Goal: Use online tool/utility: Utilize a website feature to perform a specific function

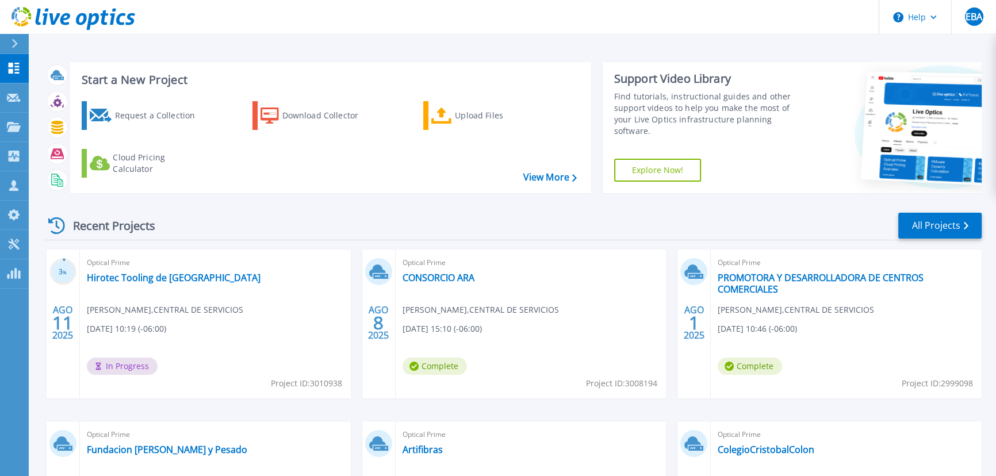
click at [290, 185] on div "Request a Collection Download Collector Upload Files Cloud Pricing Calculator" at bounding box center [328, 139] width 513 height 95
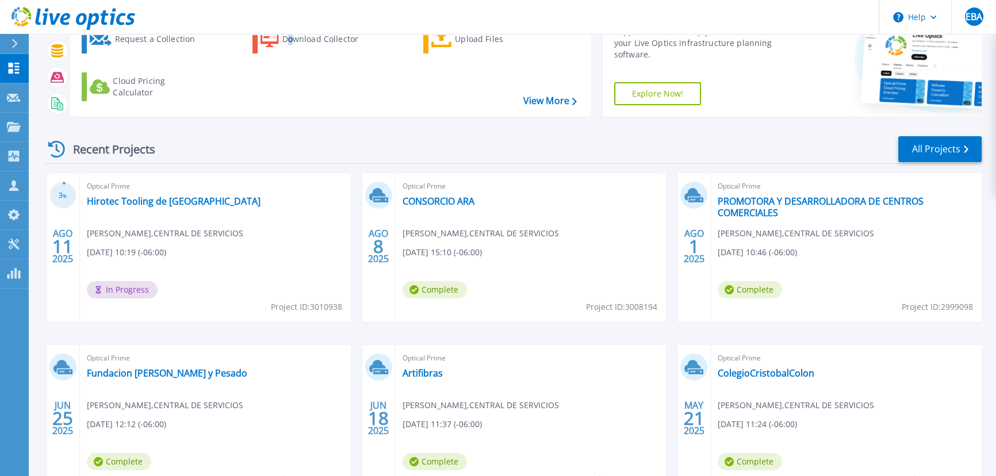
scroll to position [161, 0]
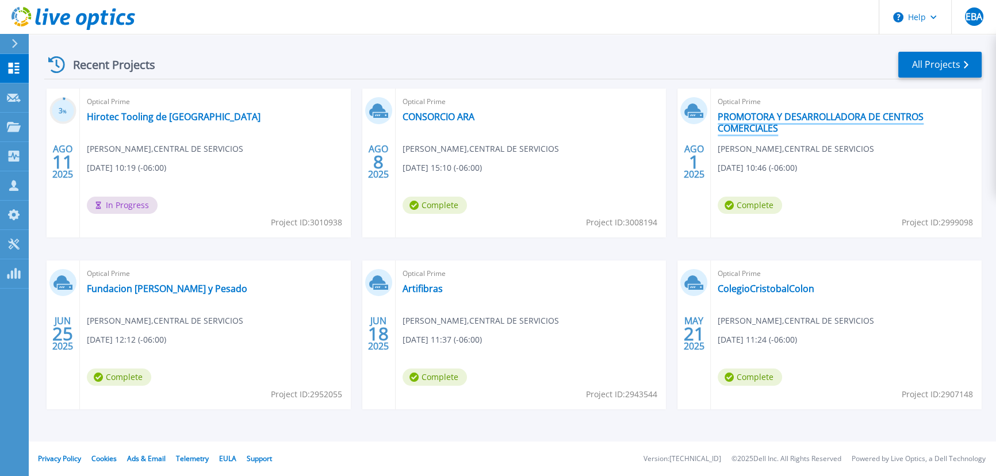
click at [740, 111] on link "PROMOTORA Y DESARROLLADORA DE CENTROS COMERCIALES" at bounding box center [846, 122] width 257 height 23
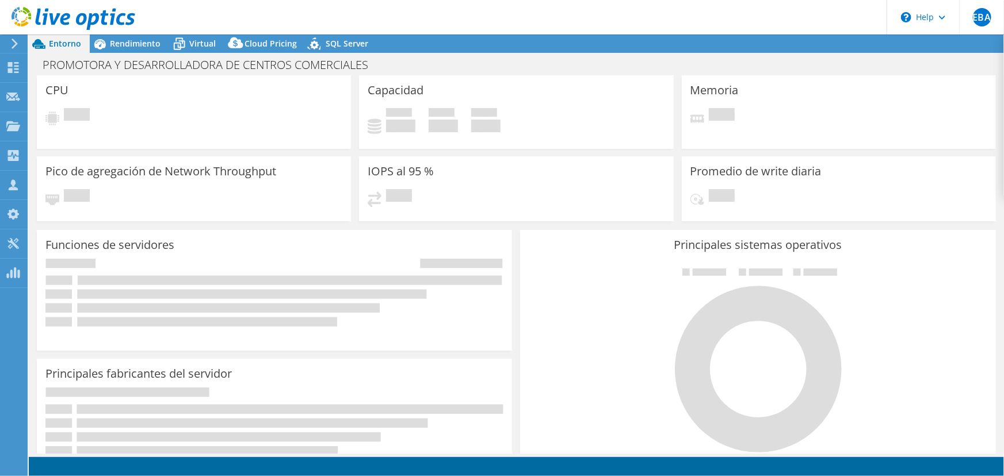
select select "USD"
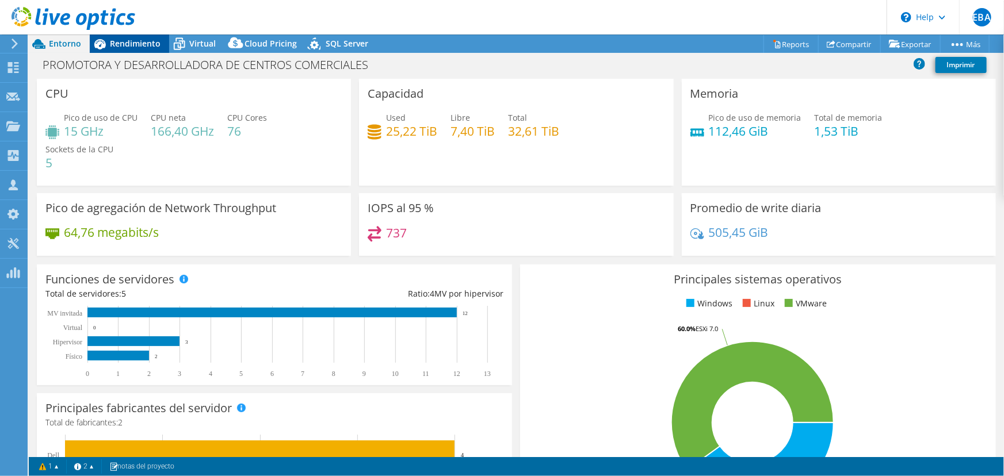
click at [140, 48] on span "Rendimiento" at bounding box center [135, 43] width 51 height 11
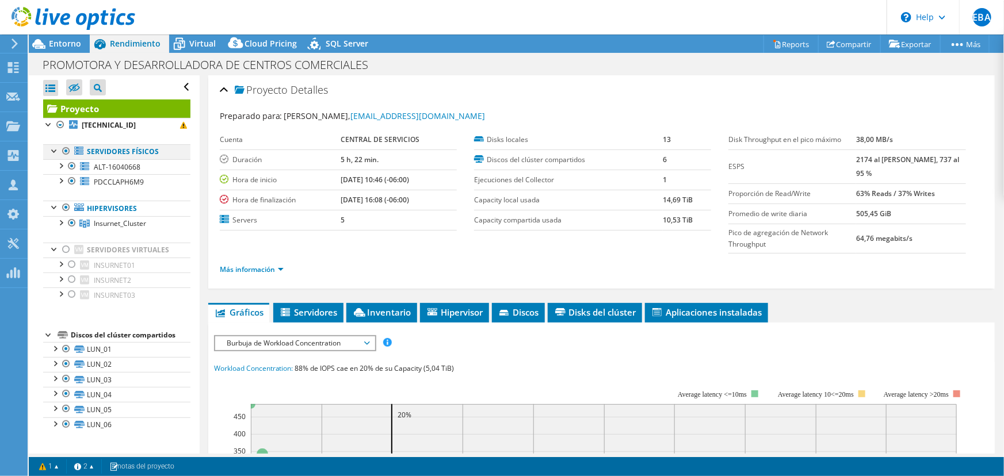
click at [62, 150] on div at bounding box center [66, 151] width 12 height 14
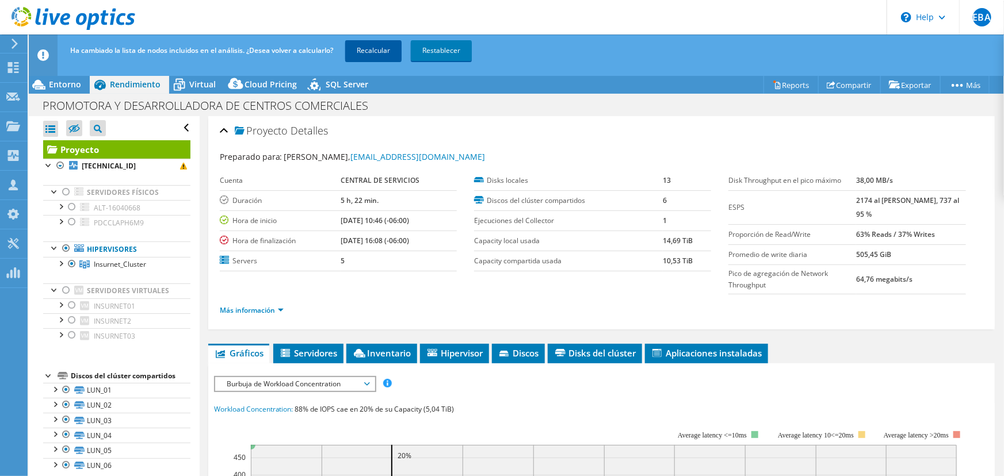
click at [379, 47] on link "Recalcular" at bounding box center [373, 50] width 56 height 21
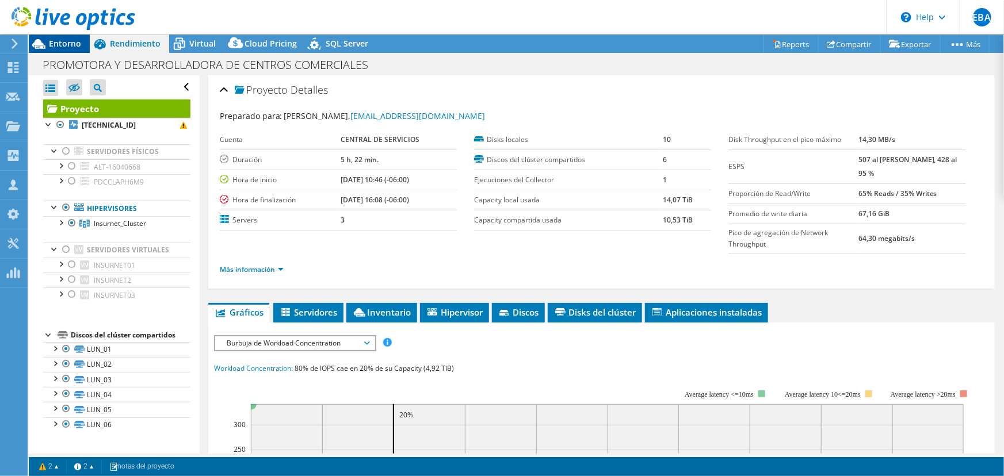
click at [62, 40] on span "Entorno" at bounding box center [65, 43] width 32 height 11
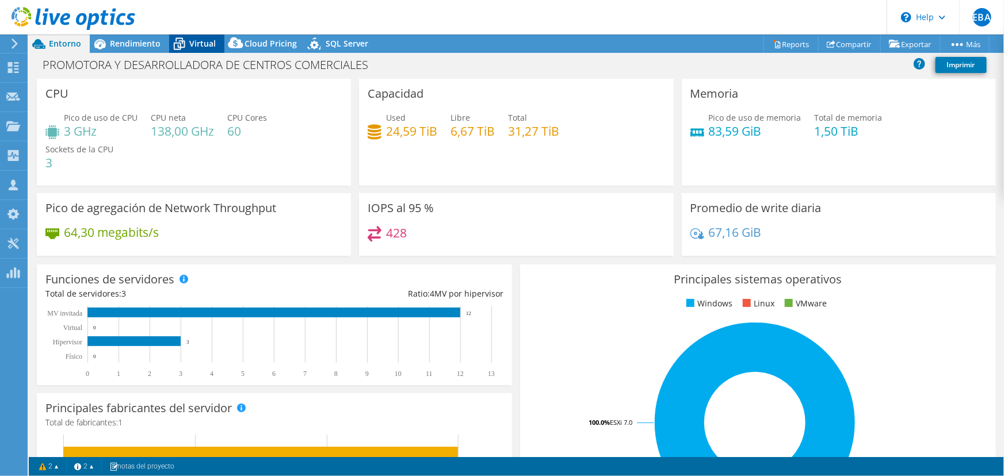
click at [200, 41] on span "Virtual" at bounding box center [202, 43] width 26 height 11
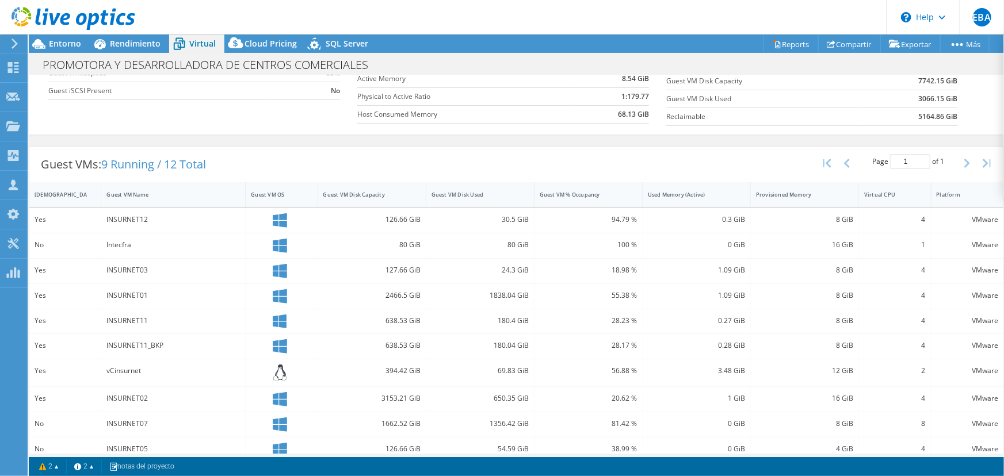
scroll to position [219, 0]
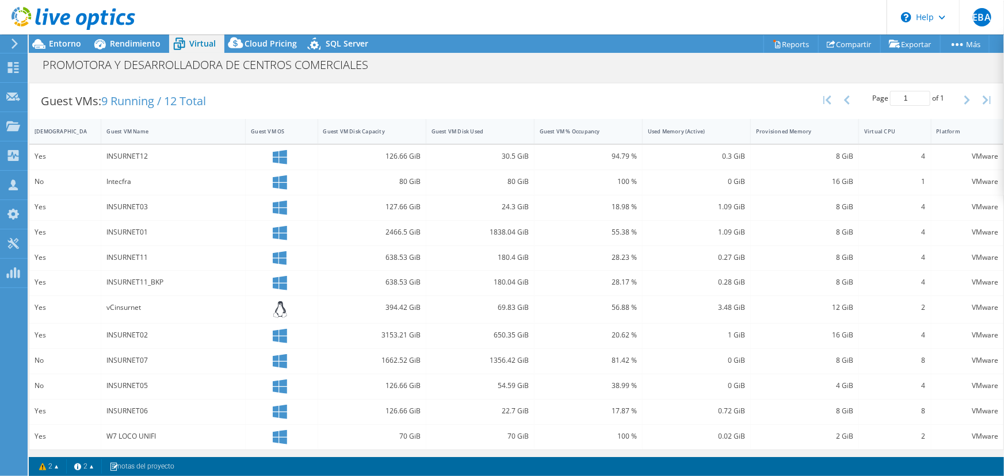
click at [66, 37] on div at bounding box center [67, 19] width 135 height 39
click at [65, 41] on span "Entorno" at bounding box center [65, 43] width 32 height 11
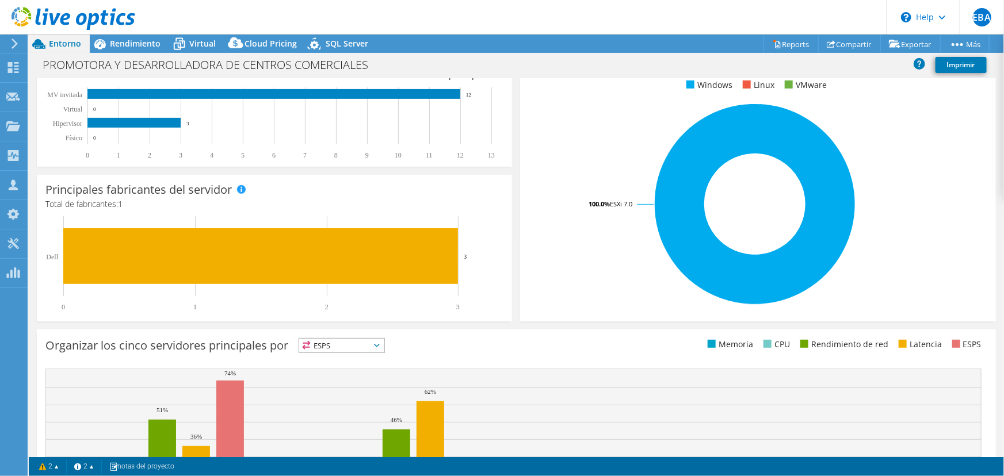
scroll to position [0, 0]
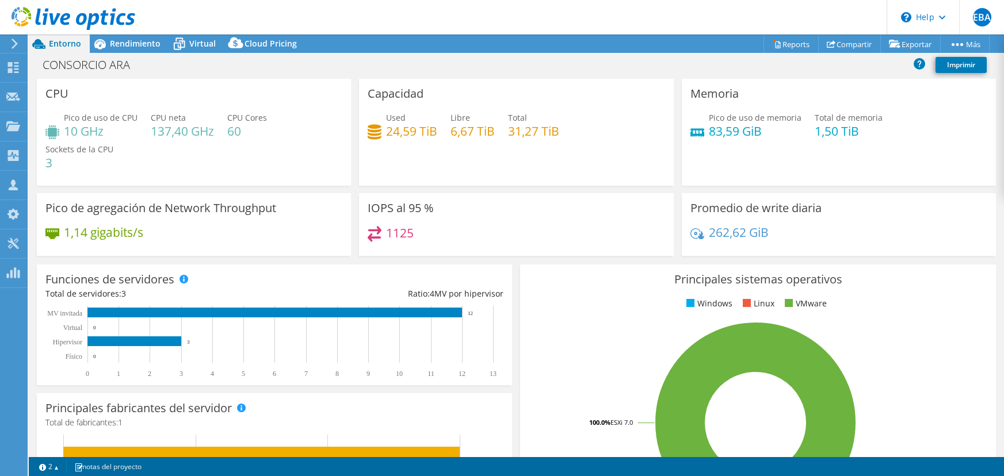
select select "USD"
